Goal: Task Accomplishment & Management: Use online tool/utility

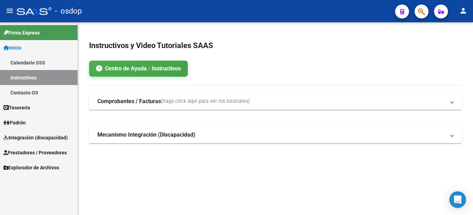
click at [45, 152] on span "Prestadores / Proveedores" at bounding box center [34, 152] width 63 height 8
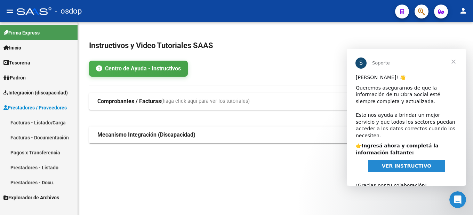
click at [451, 59] on span "Cerrar" at bounding box center [453, 61] width 25 height 25
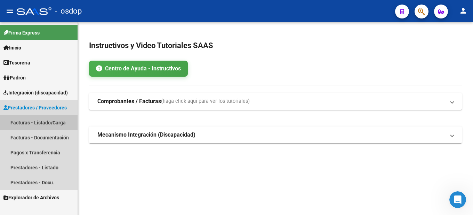
click at [43, 124] on link "Facturas - Listado/Carga" at bounding box center [39, 122] width 78 height 15
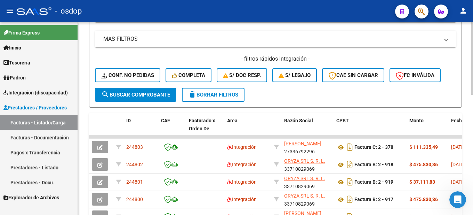
scroll to position [104, 0]
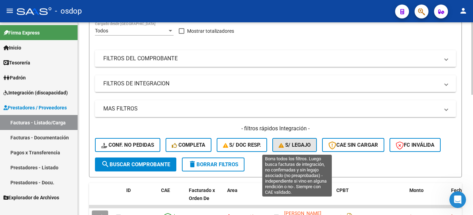
click at [291, 143] on span "S/ legajo" at bounding box center [295, 145] width 32 height 6
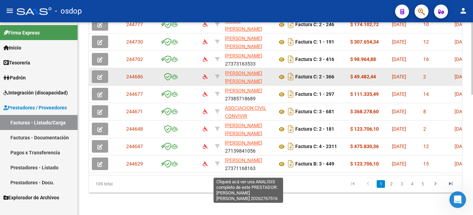
scroll to position [215, 0]
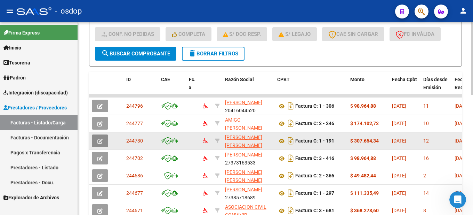
click at [98, 139] on icon "button" at bounding box center [99, 140] width 5 height 5
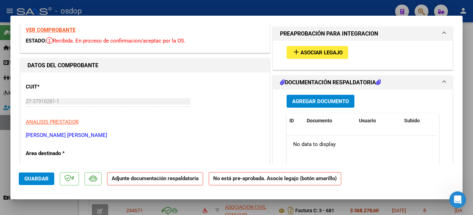
scroll to position [0, 0]
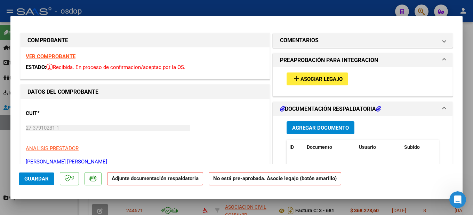
click at [315, 81] on span "Asociar Legajo" at bounding box center [321, 79] width 42 height 6
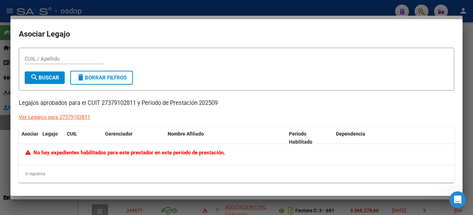
click at [468, 62] on div at bounding box center [236, 107] width 473 height 215
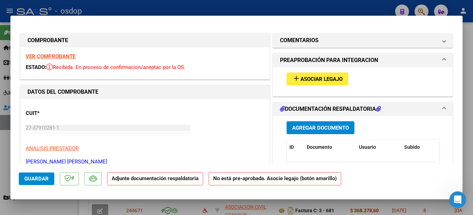
click at [52, 57] on strong "VER COMPROBANTE" at bounding box center [51, 56] width 50 height 6
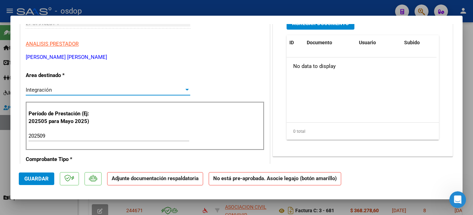
click at [185, 89] on div at bounding box center [186, 90] width 3 height 2
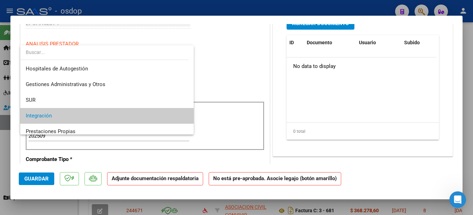
scroll to position [26, 0]
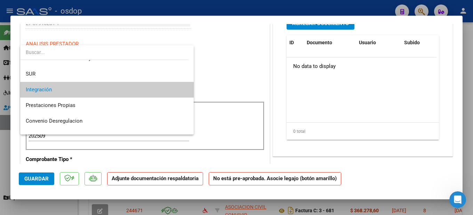
click at [97, 89] on span "Integración" at bounding box center [107, 90] width 162 height 16
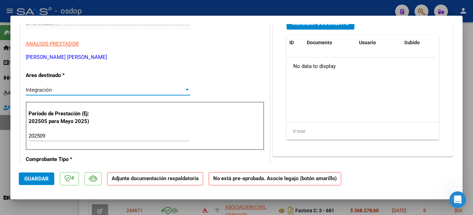
scroll to position [0, 0]
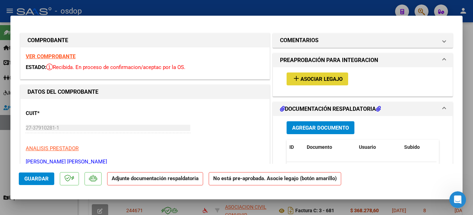
click at [322, 77] on span "Asociar Legajo" at bounding box center [321, 79] width 42 height 6
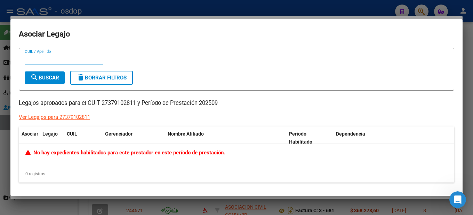
click at [75, 117] on div "Ver Legajos para 27379102811" at bounding box center [54, 117] width 71 height 8
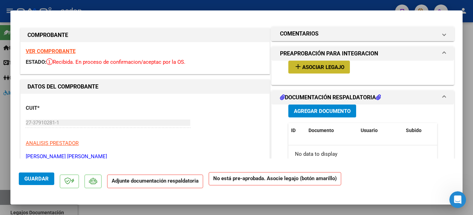
click at [313, 69] on span "Asociar Legajo" at bounding box center [323, 67] width 42 height 6
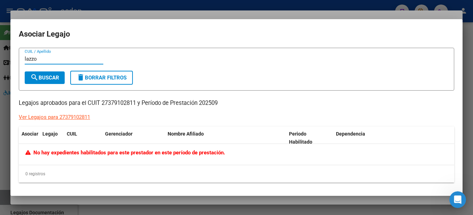
type input "lazzo"
click at [43, 77] on span "search Buscar" at bounding box center [44, 77] width 29 height 6
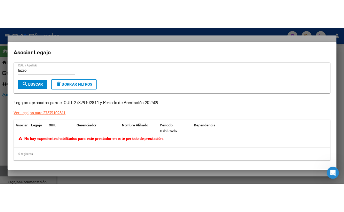
scroll to position [105, 0]
